Goal: Task Accomplishment & Management: Complete application form

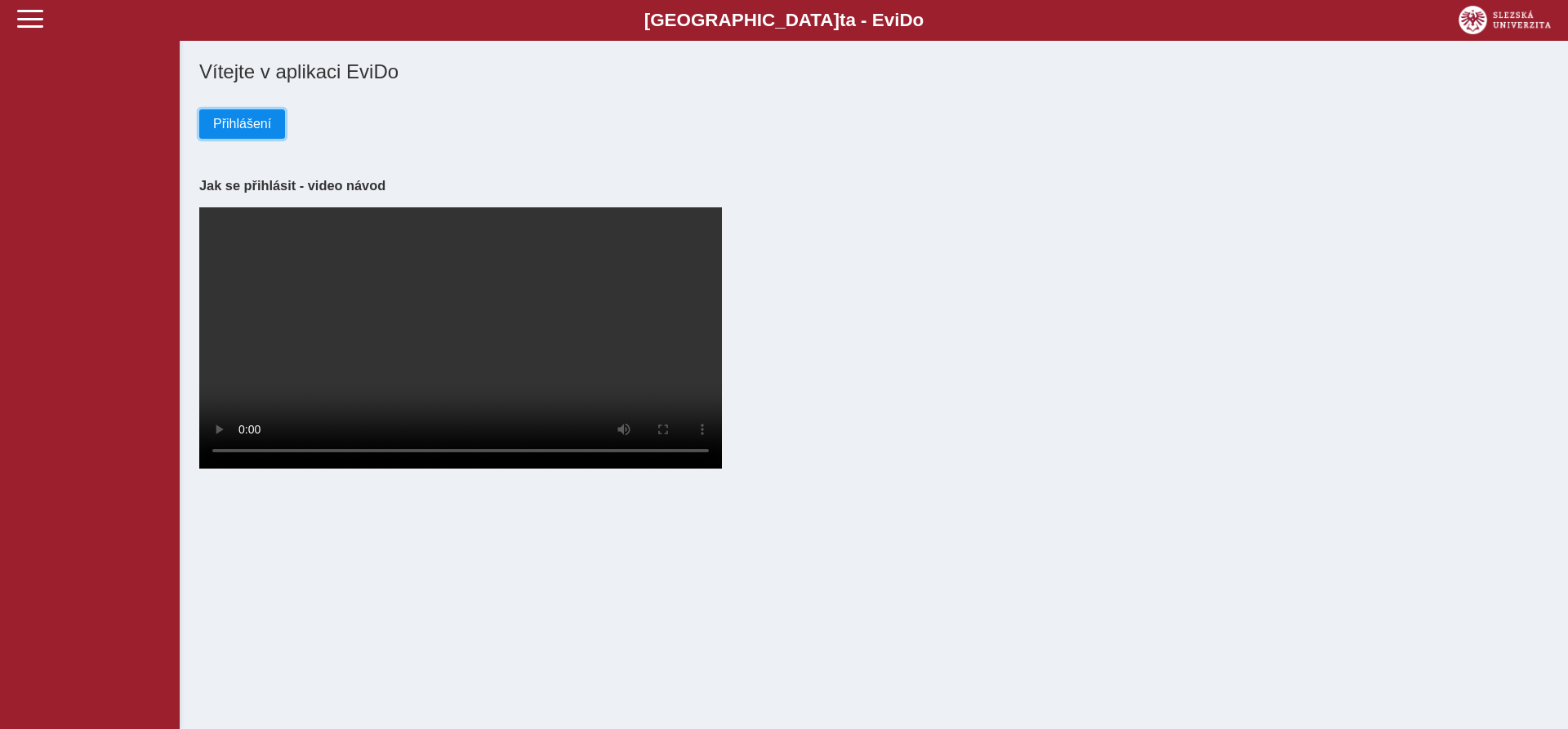
click at [259, 128] on span "Přihlášení" at bounding box center [242, 123] width 58 height 15
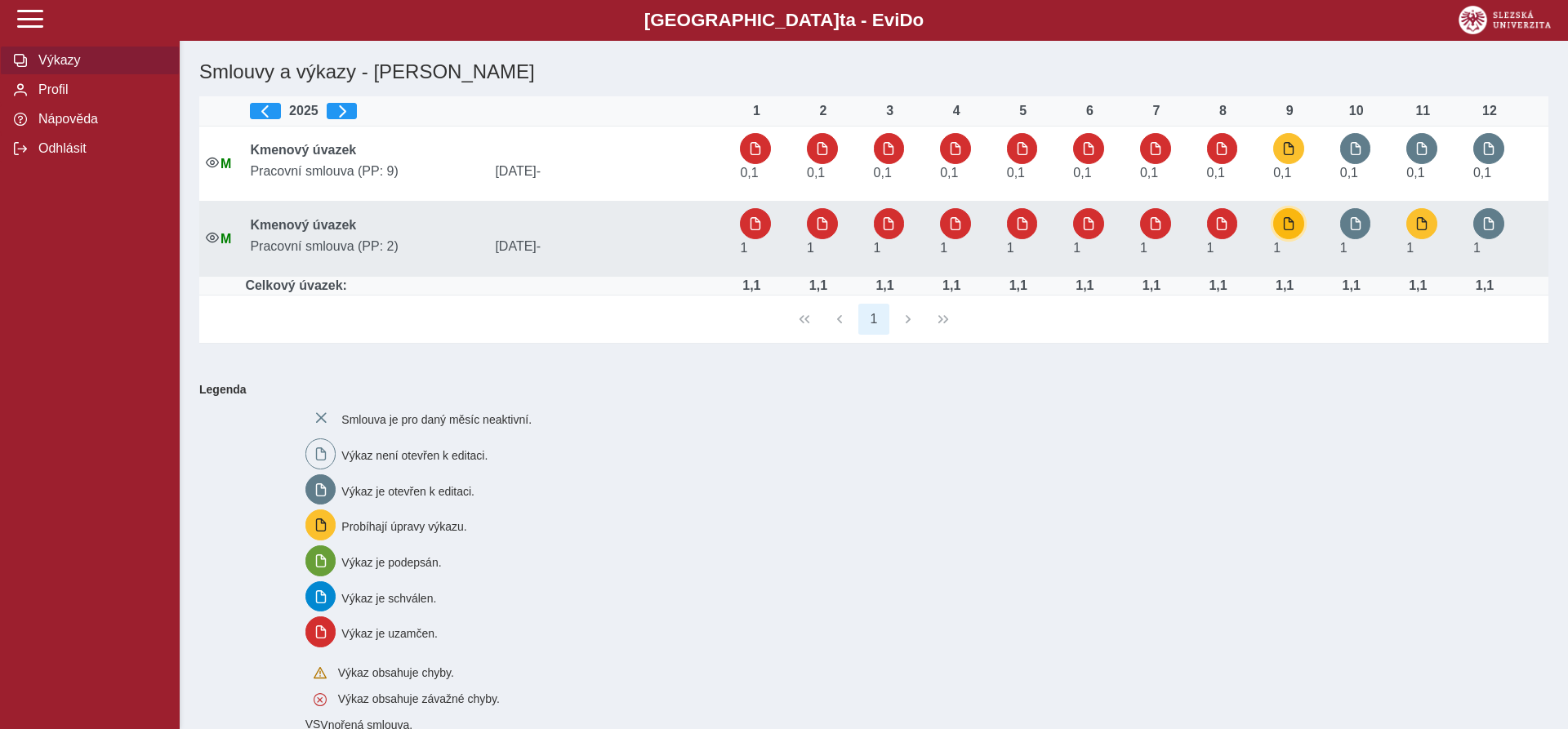
click at [1292, 229] on span "button" at bounding box center [1288, 223] width 13 height 13
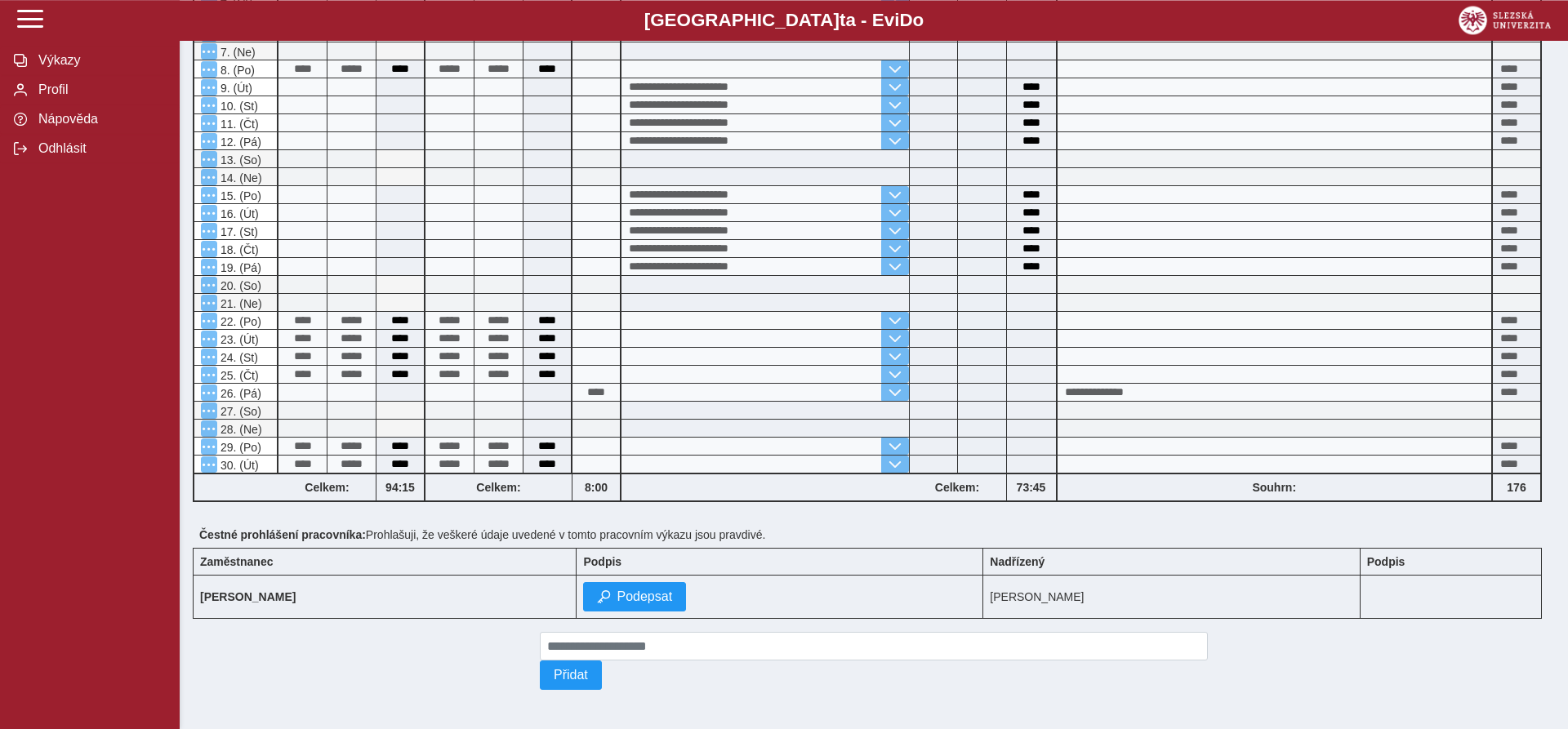
scroll to position [342, 0]
click at [669, 593] on span "Podepsat" at bounding box center [645, 596] width 55 height 15
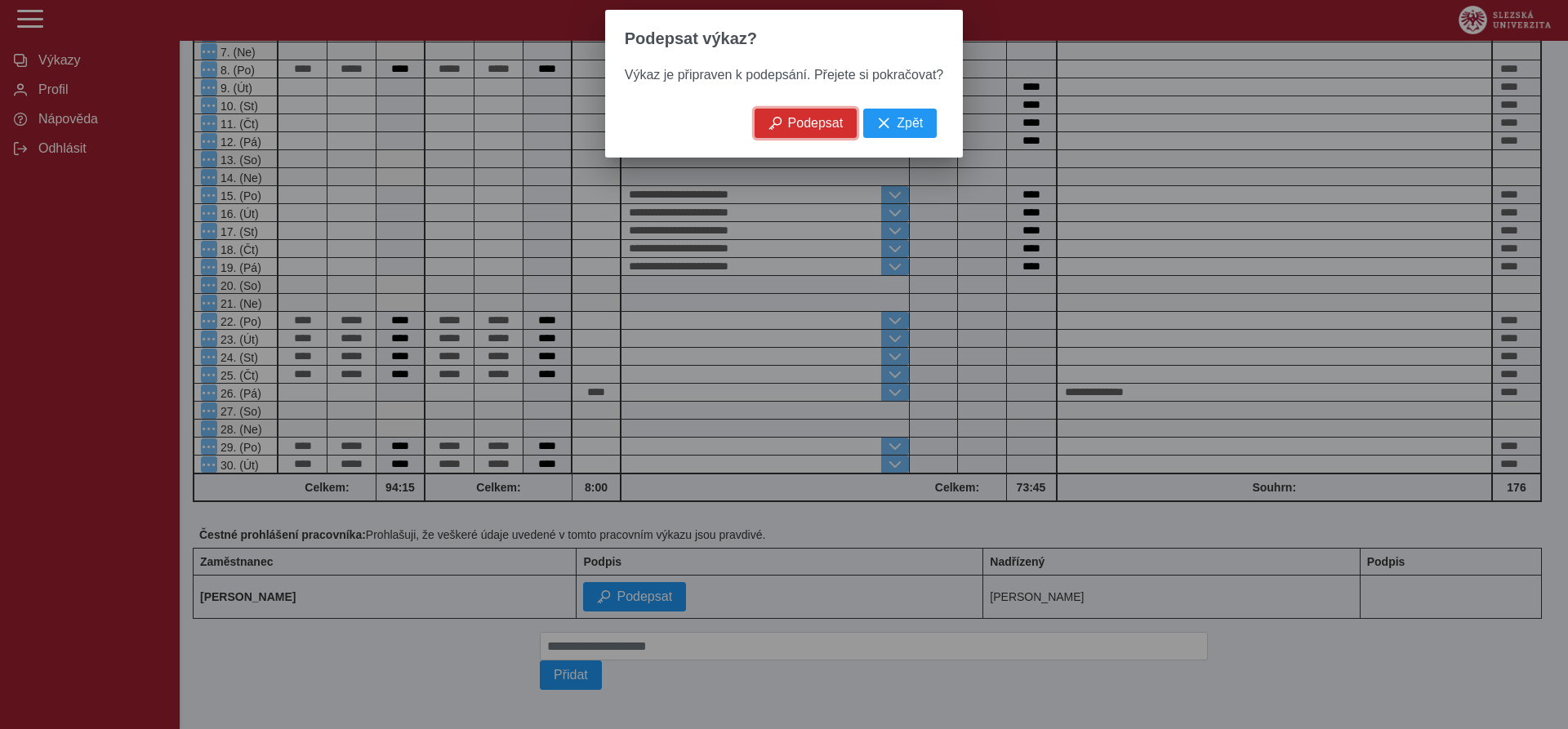
drag, startPoint x: 797, startPoint y: 133, endPoint x: 780, endPoint y: 168, distance: 38.9
click at [797, 130] on span "Podepsat" at bounding box center [815, 123] width 55 height 15
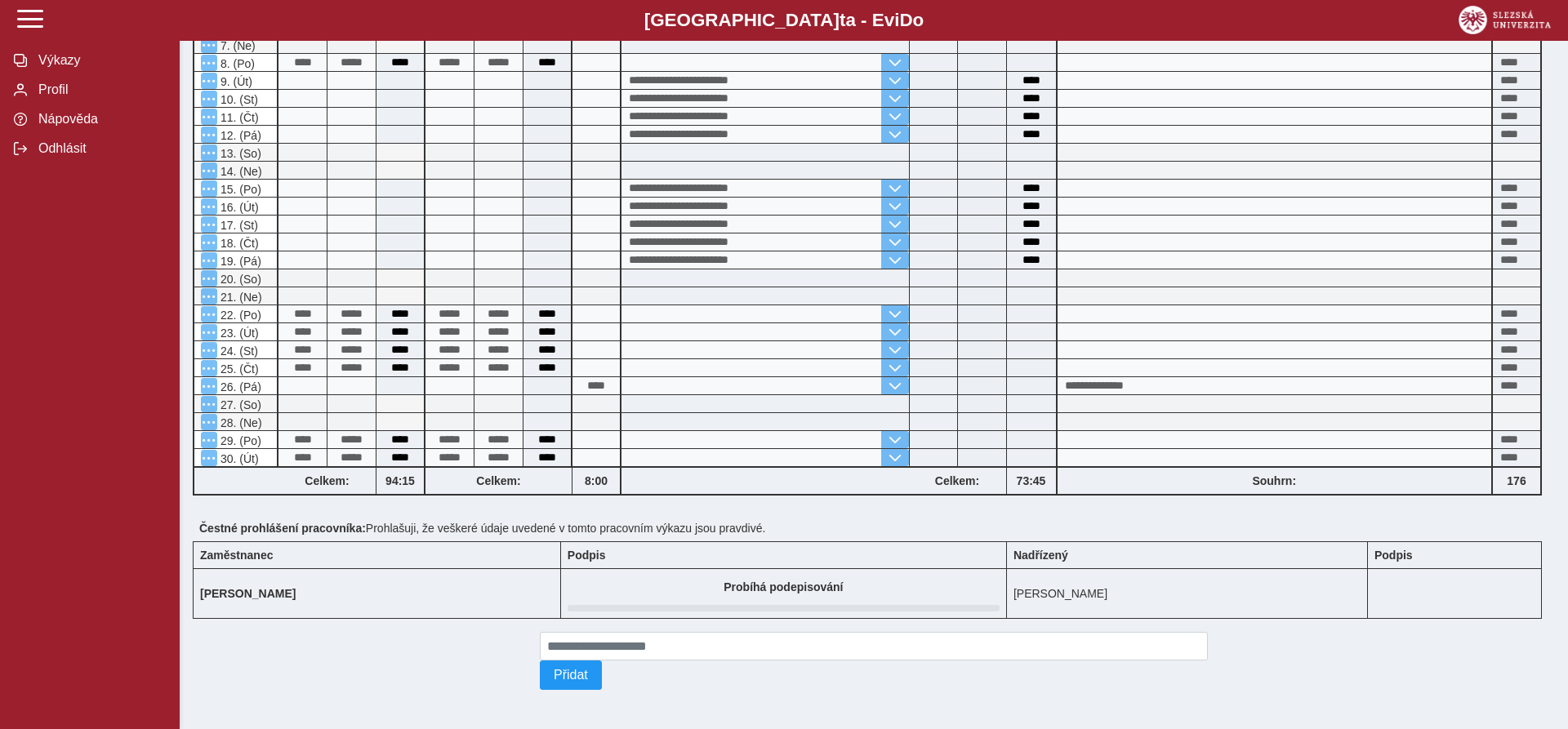
scroll to position [0, 0]
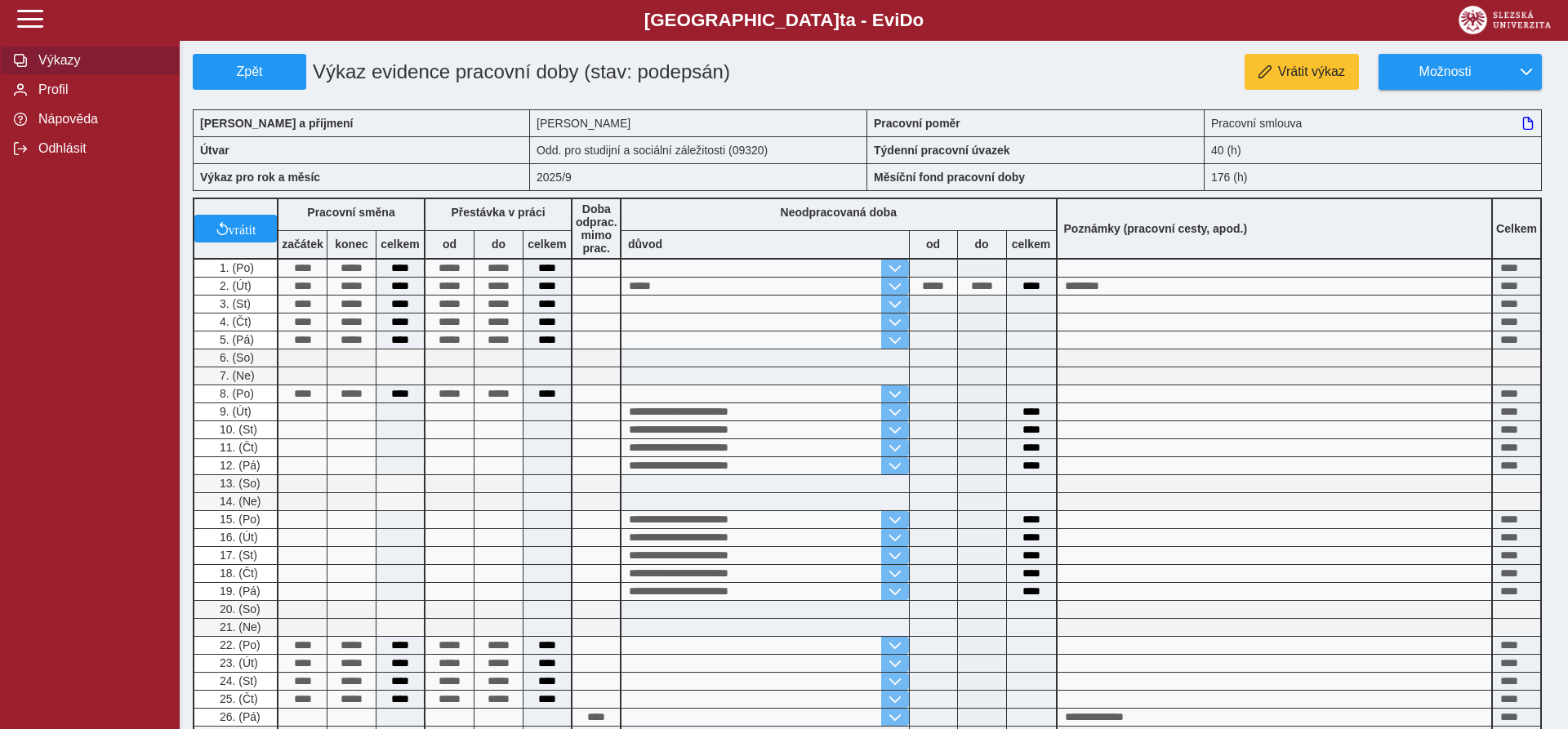
click at [47, 68] on span "Výkazy" at bounding box center [99, 60] width 132 height 15
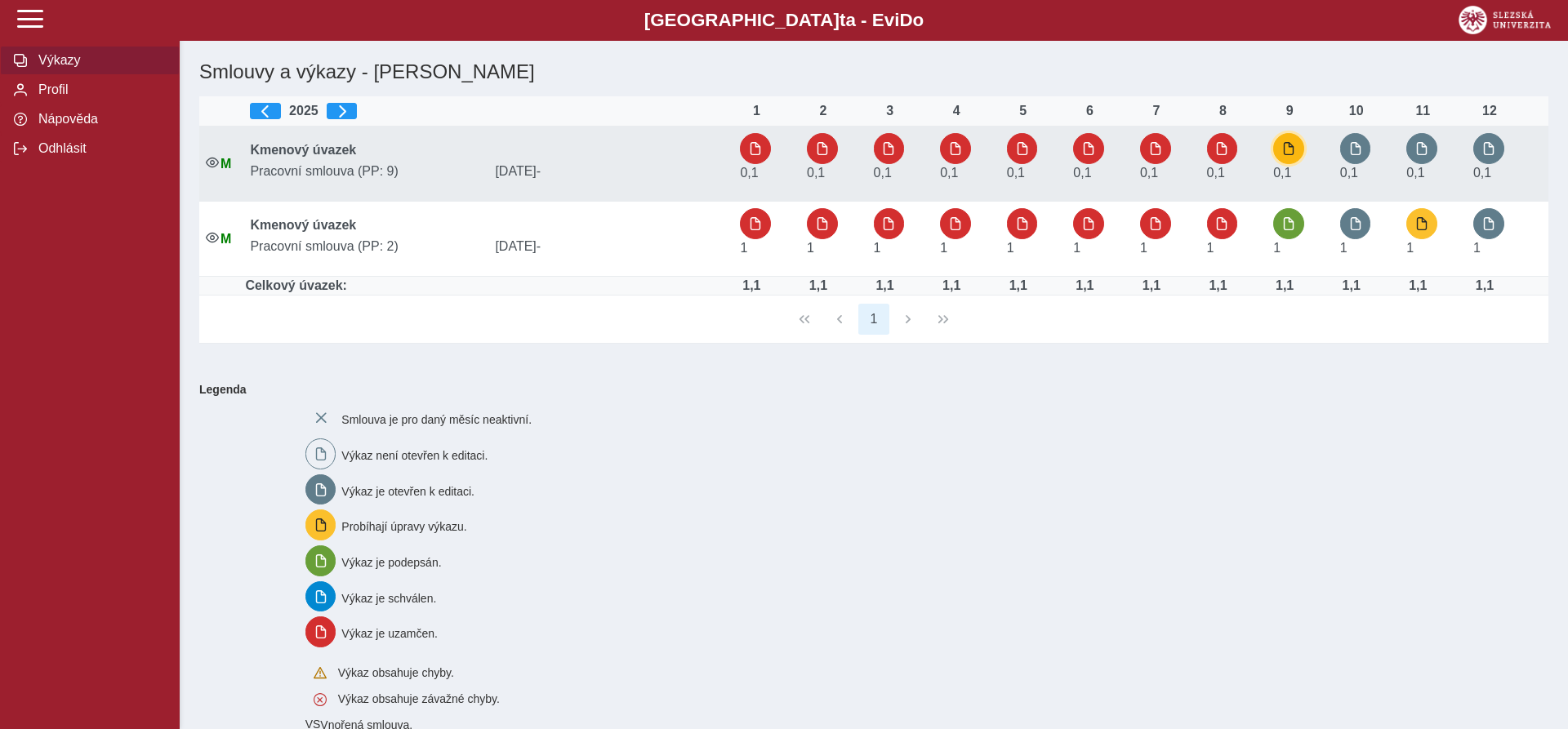
click at [1299, 156] on button "button" at bounding box center [1289, 148] width 31 height 31
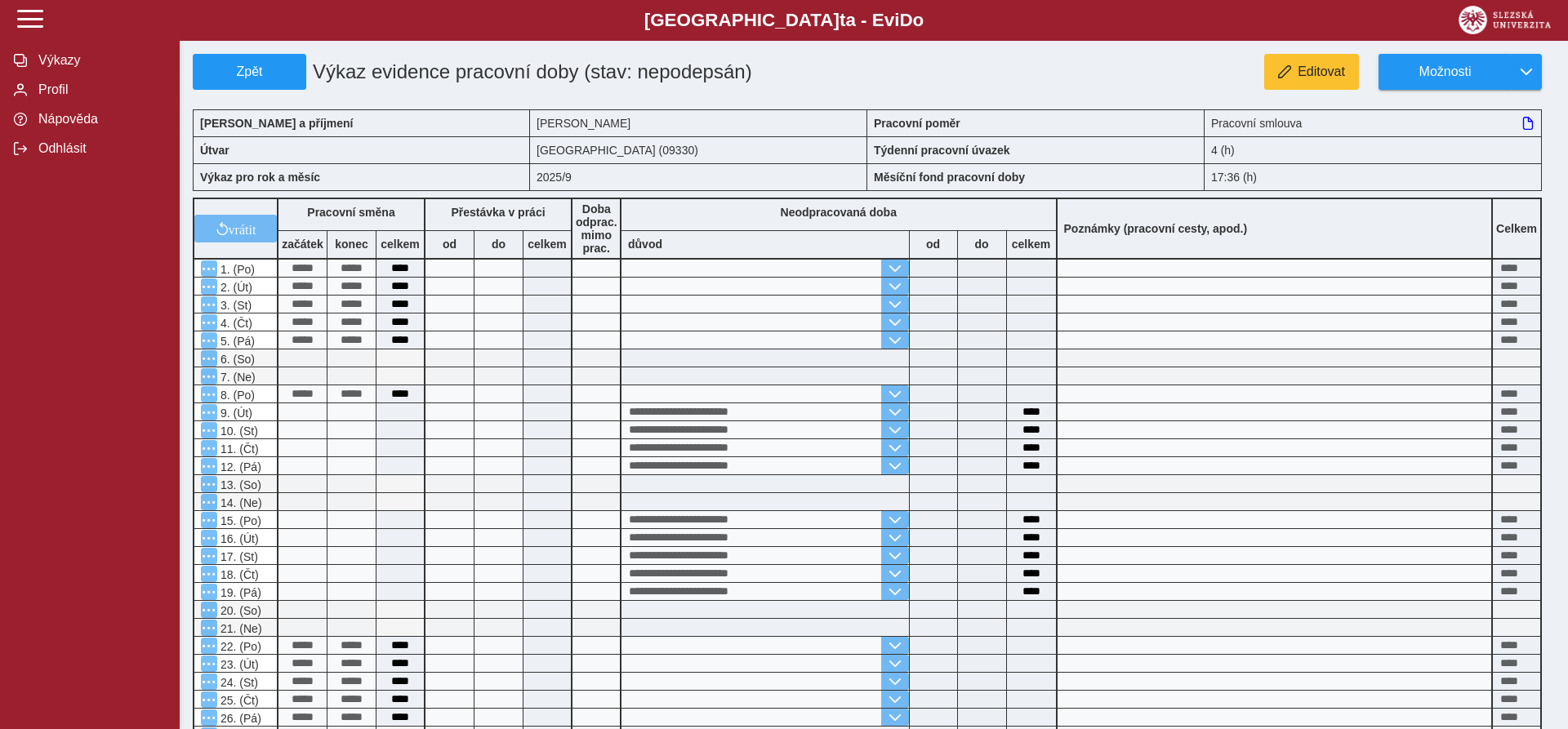
scroll to position [342, 0]
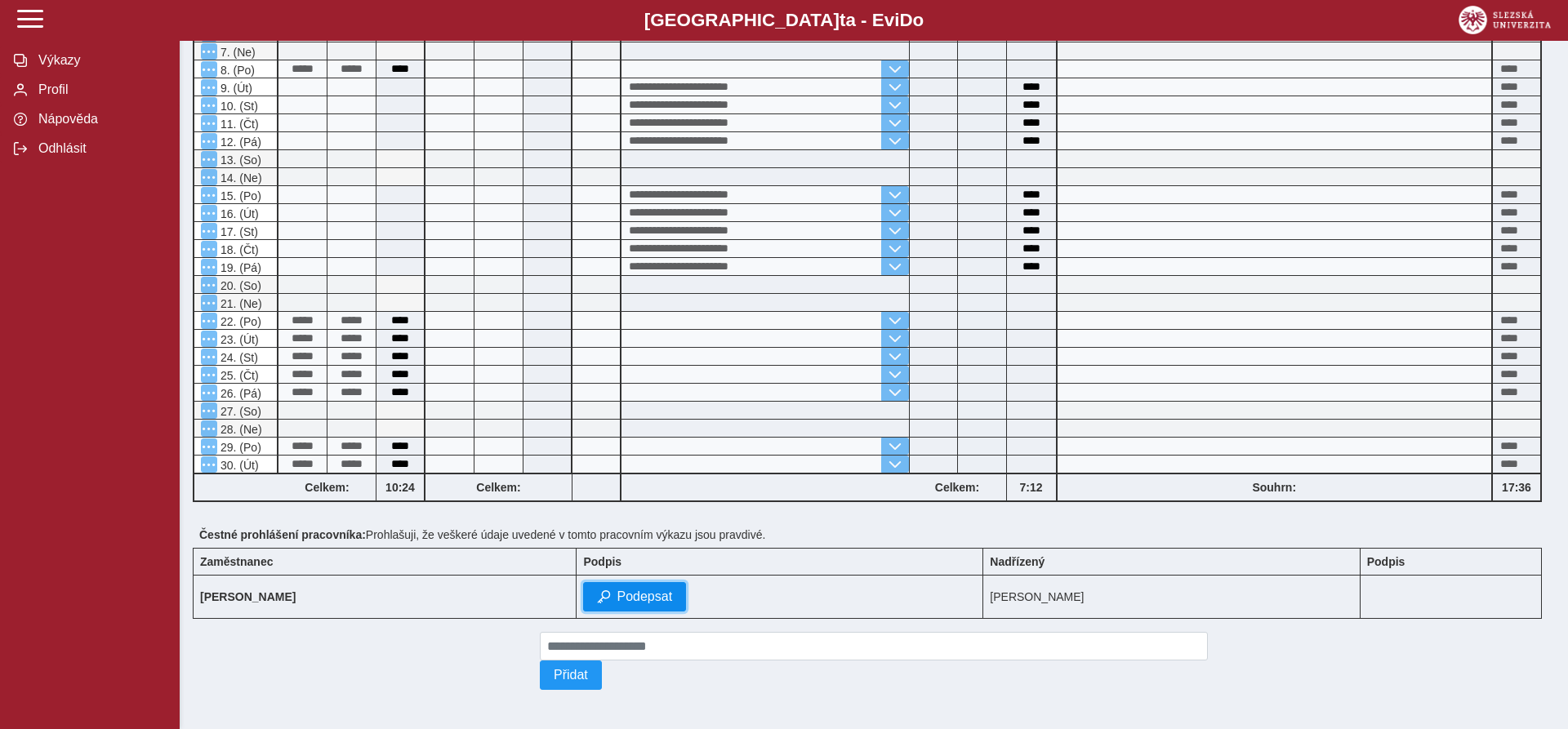
click at [672, 592] on span "Podepsat" at bounding box center [645, 596] width 55 height 15
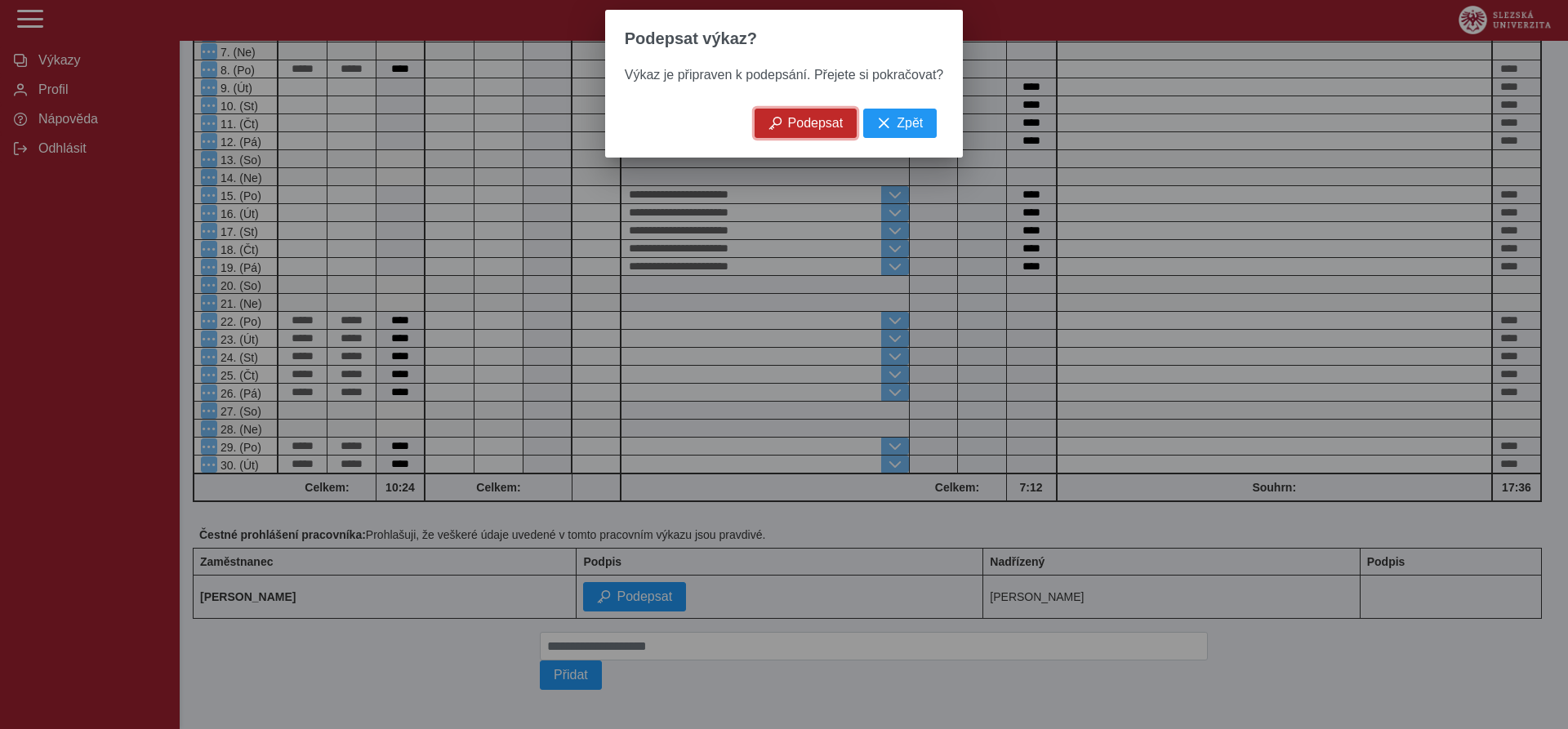
click at [801, 130] on span "Podepsat" at bounding box center [815, 123] width 55 height 15
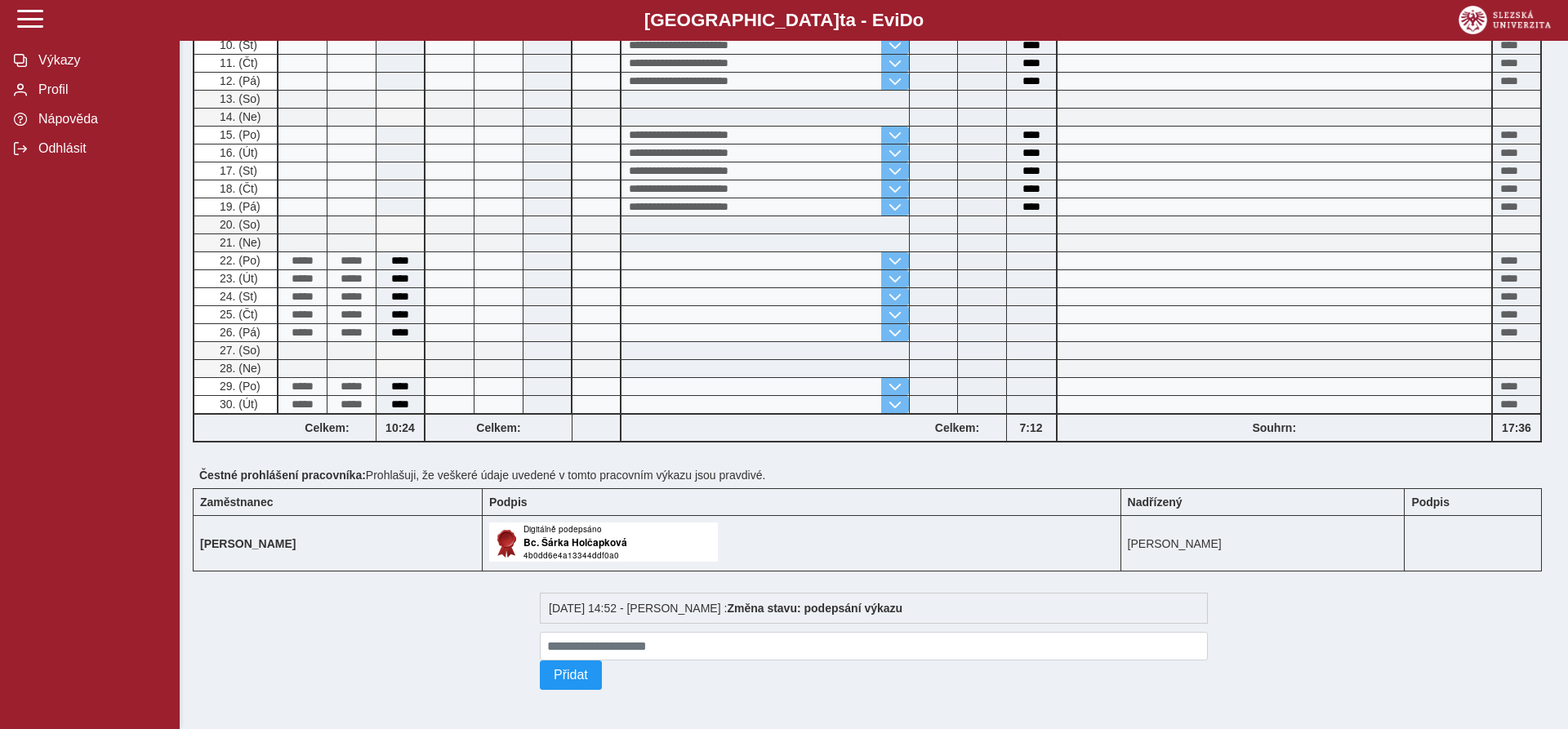
scroll to position [0, 0]
